Goal: Information Seeking & Learning: Learn about a topic

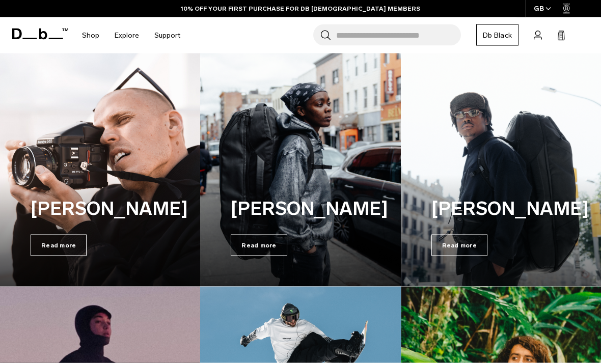
scroll to position [195, 0]
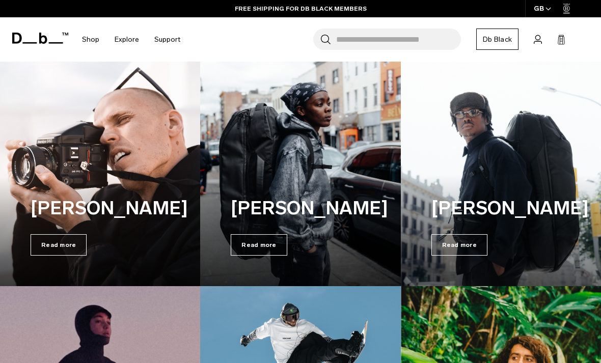
click at [252, 235] on span "Read more" at bounding box center [259, 244] width 56 height 21
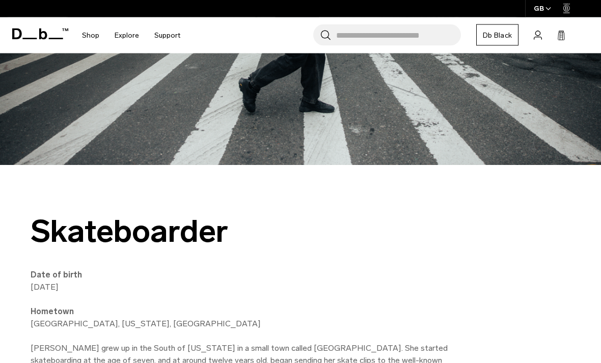
scroll to position [267, 0]
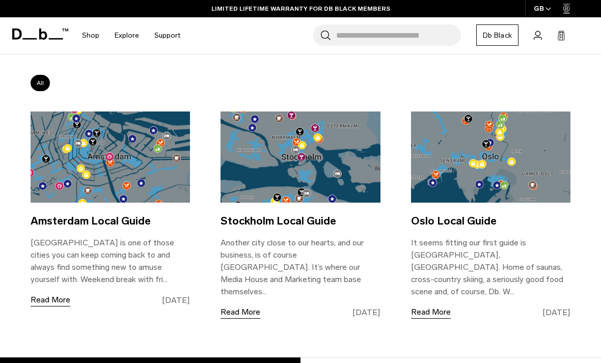
scroll to position [135, 0]
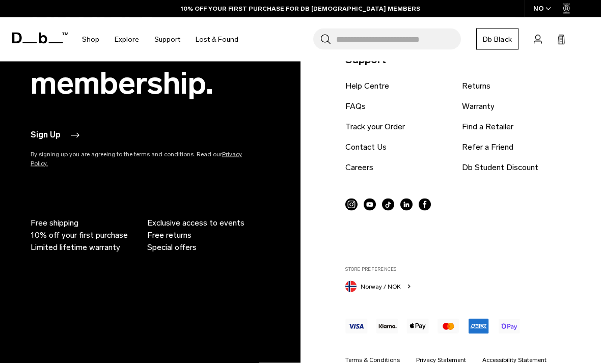
scroll to position [954, 0]
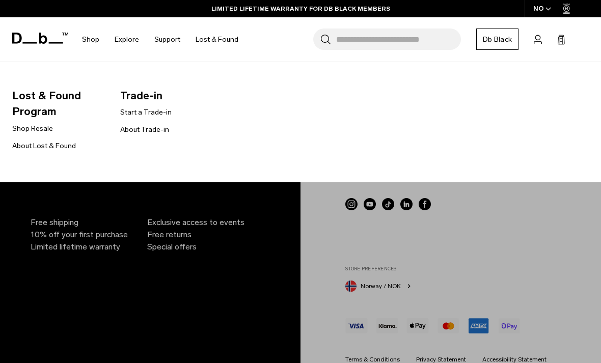
click at [50, 126] on link "Shop Resale" at bounding box center [32, 128] width 41 height 11
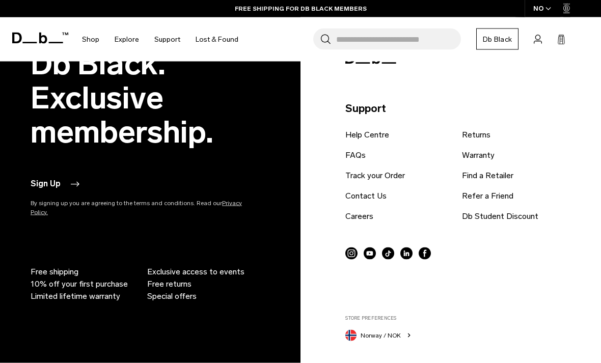
scroll to position [930, 0]
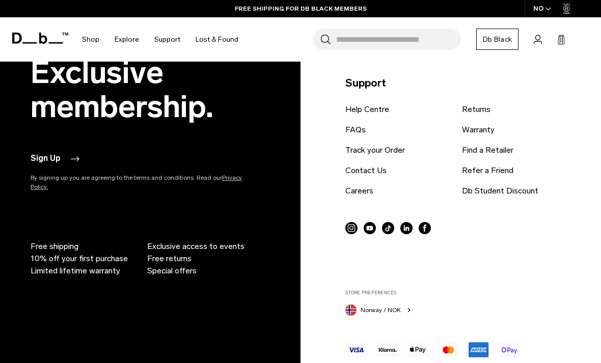
click at [407, 307] on icon "button" at bounding box center [409, 310] width 8 height 8
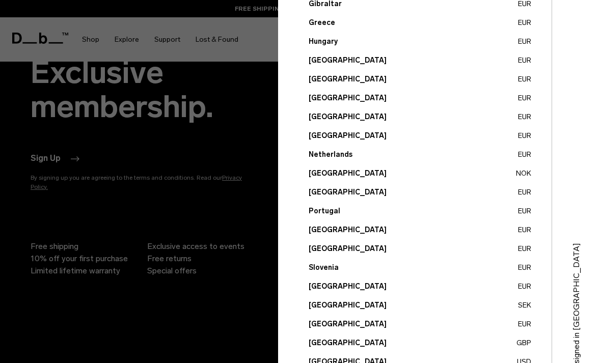
scroll to position [355, 0]
click at [356, 345] on button "United Kingdom GBP" at bounding box center [420, 343] width 223 height 11
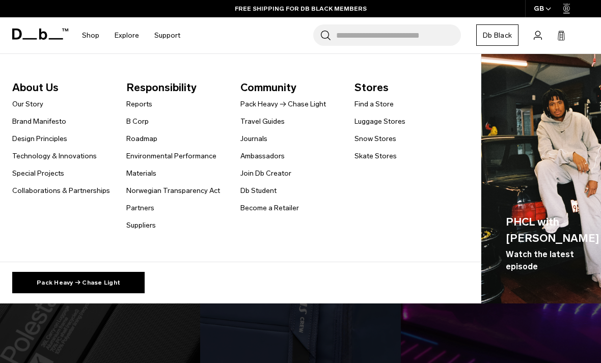
click at [59, 171] on link "Special Projects" at bounding box center [38, 173] width 52 height 11
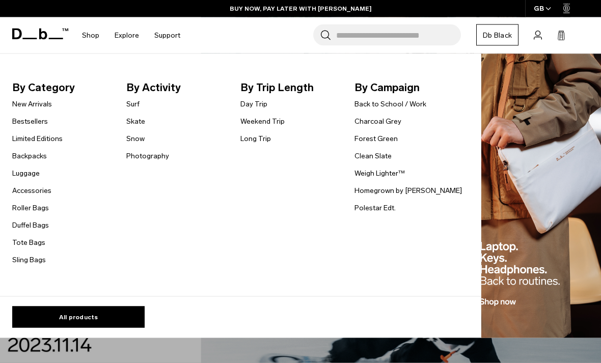
scroll to position [710, 0]
click at [144, 135] on link "Snow" at bounding box center [135, 139] width 18 height 11
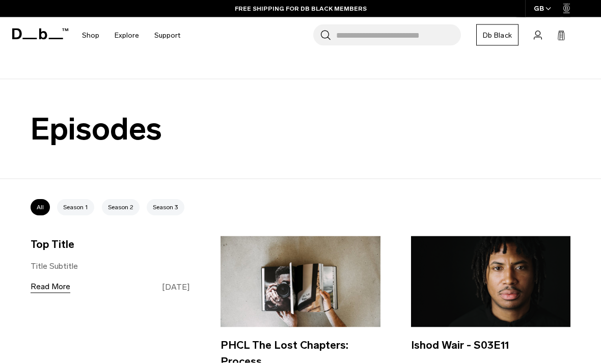
scroll to position [612, 0]
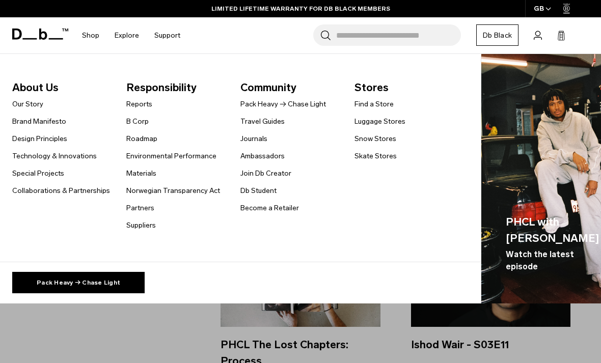
click at [265, 140] on link "Journals" at bounding box center [254, 139] width 27 height 11
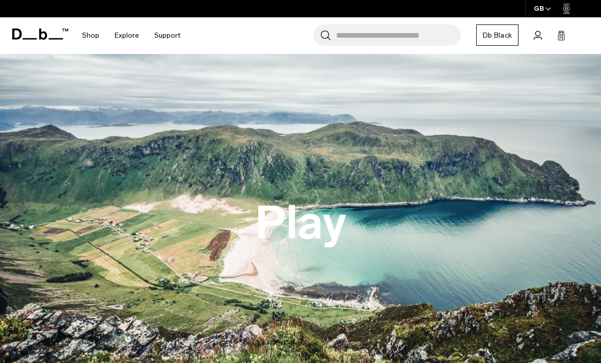
click at [495, 115] on img at bounding box center [300, 223] width 601 height 338
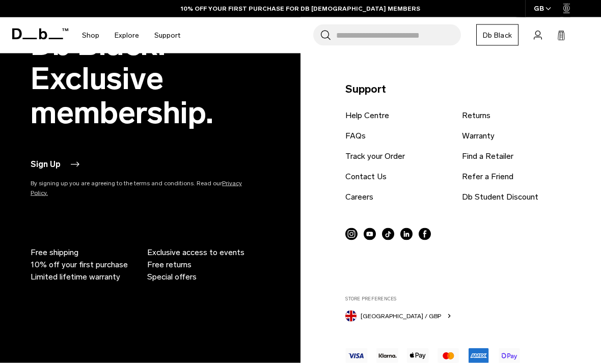
scroll to position [1130, 0]
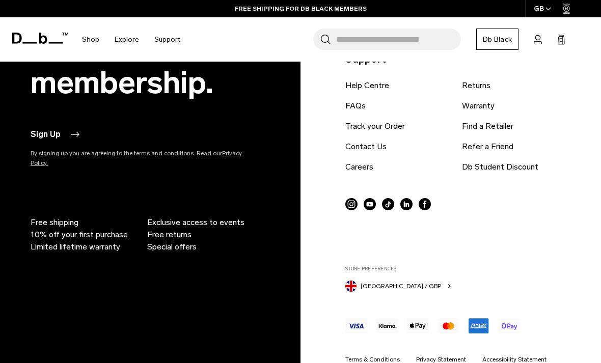
click at [373, 200] on circle at bounding box center [370, 204] width 12 height 12
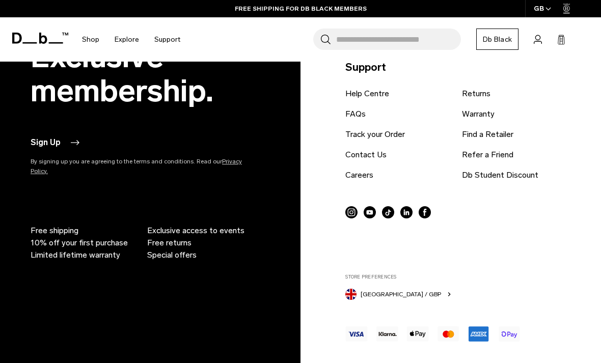
scroll to position [1089, 0]
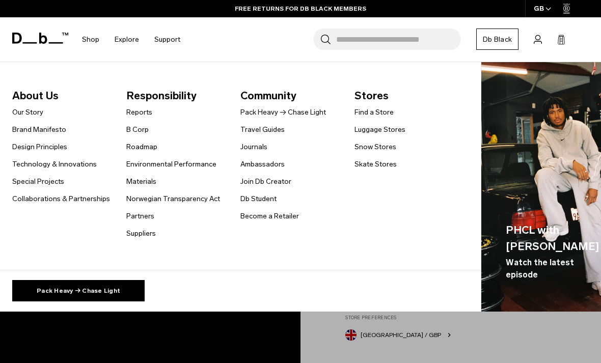
click at [278, 163] on link "Ambassadors" at bounding box center [263, 164] width 44 height 11
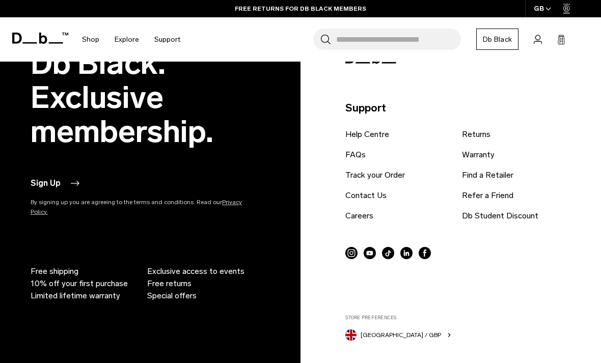
click at [297, 360] on div "Db Black. Exclusive membership. Sign Up By signing up you are agreeing to the t…" at bounding box center [301, 238] width 540 height 384
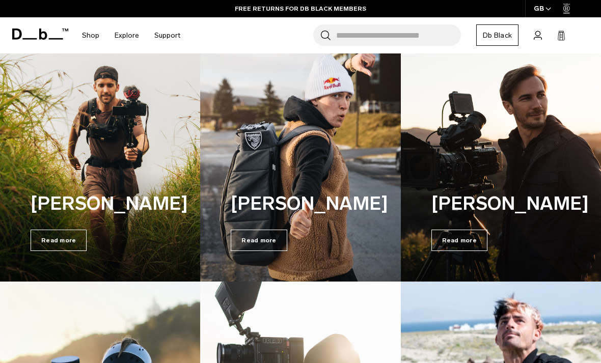
scroll to position [1479, 0]
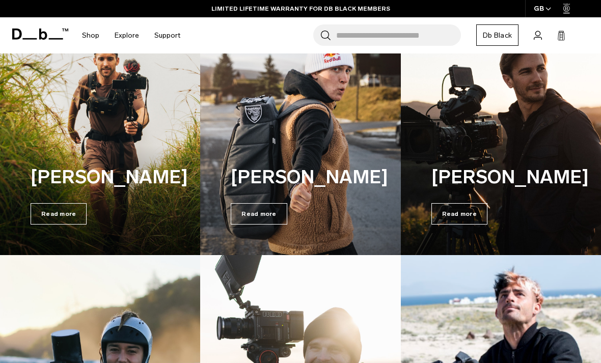
click at [275, 217] on span "Read more" at bounding box center [259, 213] width 56 height 21
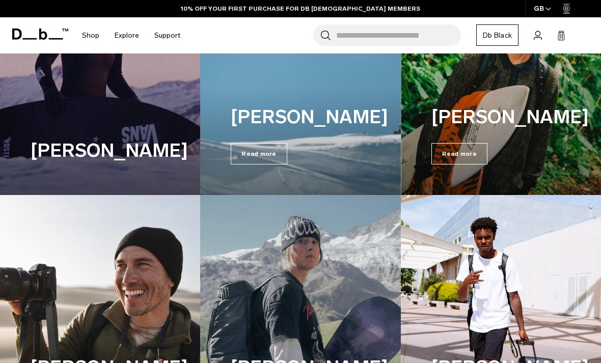
scroll to position [537, 0]
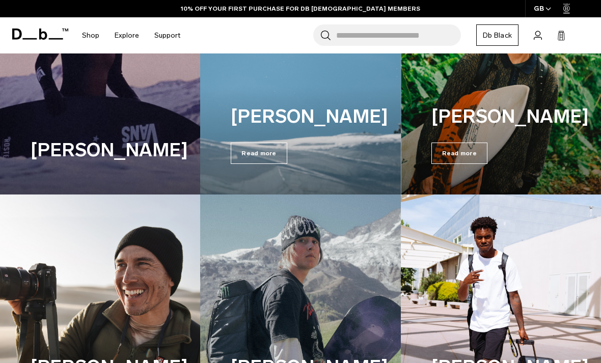
click at [477, 151] on span "Read more" at bounding box center [460, 153] width 56 height 21
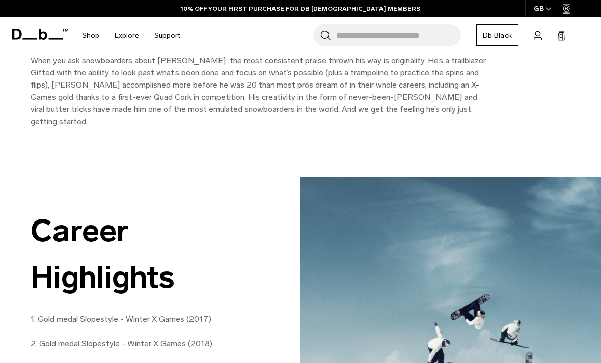
scroll to position [551, 0]
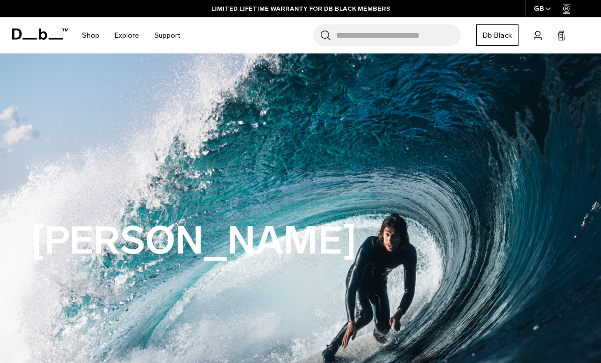
click at [47, 31] on icon at bounding box center [40, 34] width 56 height 11
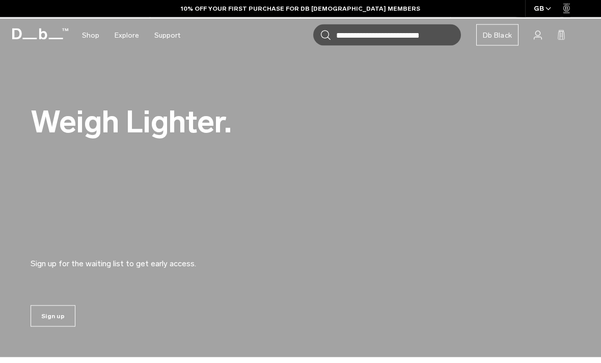
scroll to position [594, 0]
